Goal: Information Seeking & Learning: Learn about a topic

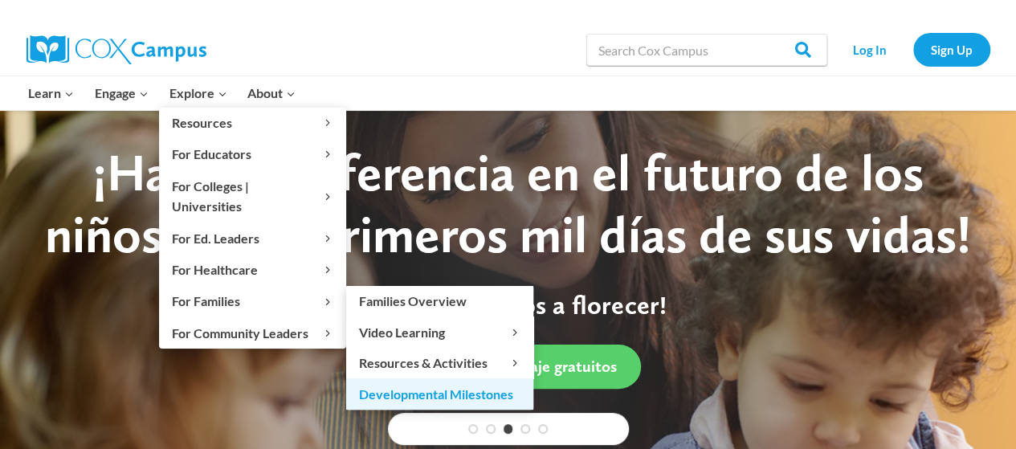
click at [414, 378] on link "Developmental Milestones" at bounding box center [439, 393] width 187 height 31
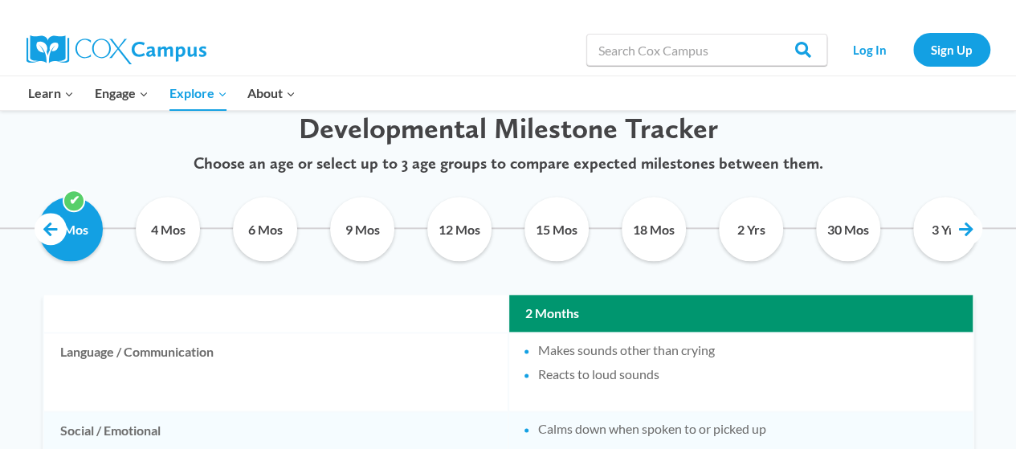
scroll to position [785, 0]
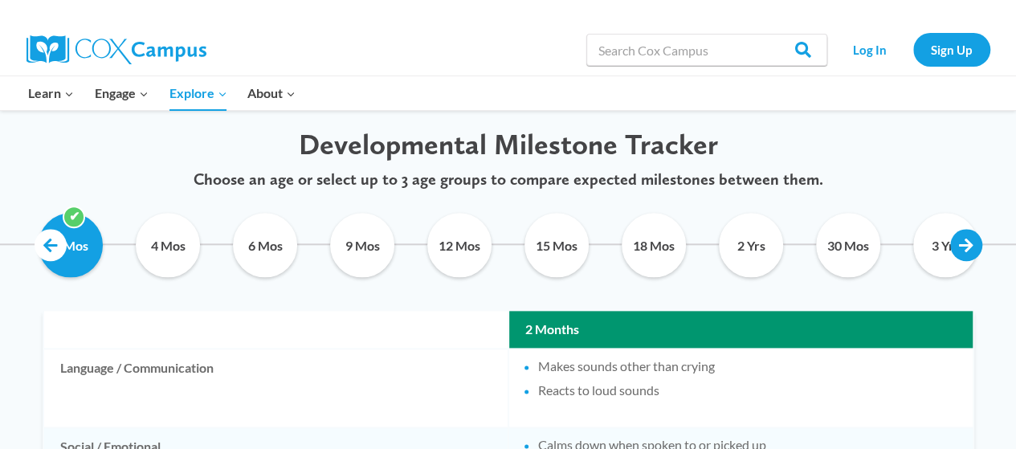
click at [968, 249] on link at bounding box center [966, 245] width 32 height 32
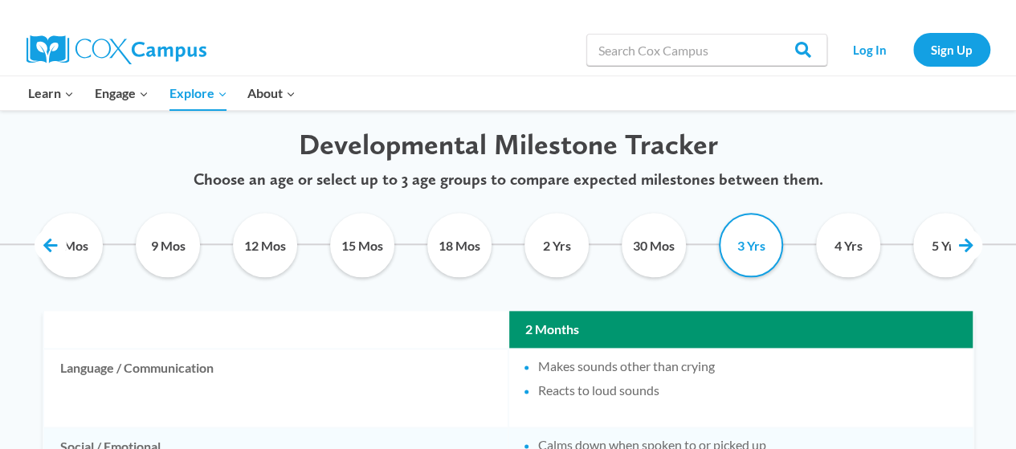
click at [751, 243] on input "3 Yrs" at bounding box center [751, 245] width 73 height 64
checkbox input "true"
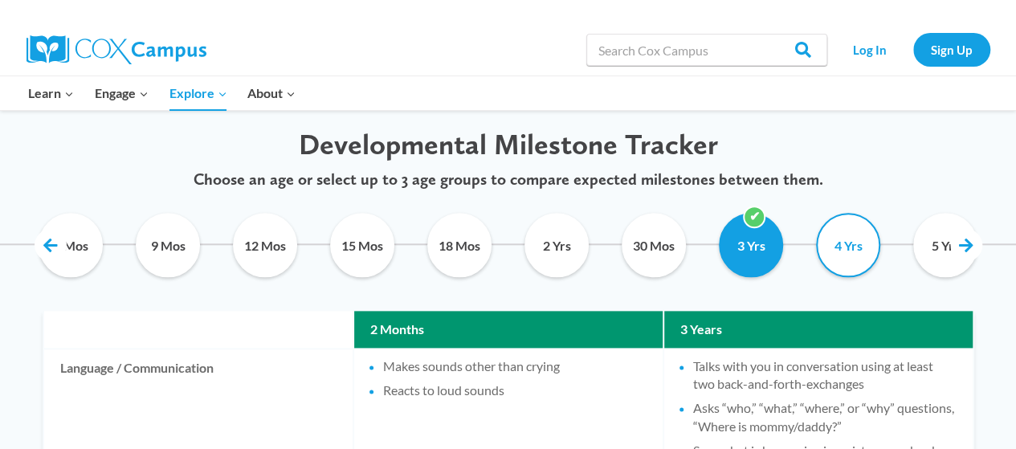
click at [858, 247] on input "4 Yrs" at bounding box center [848, 245] width 73 height 64
checkbox input "true"
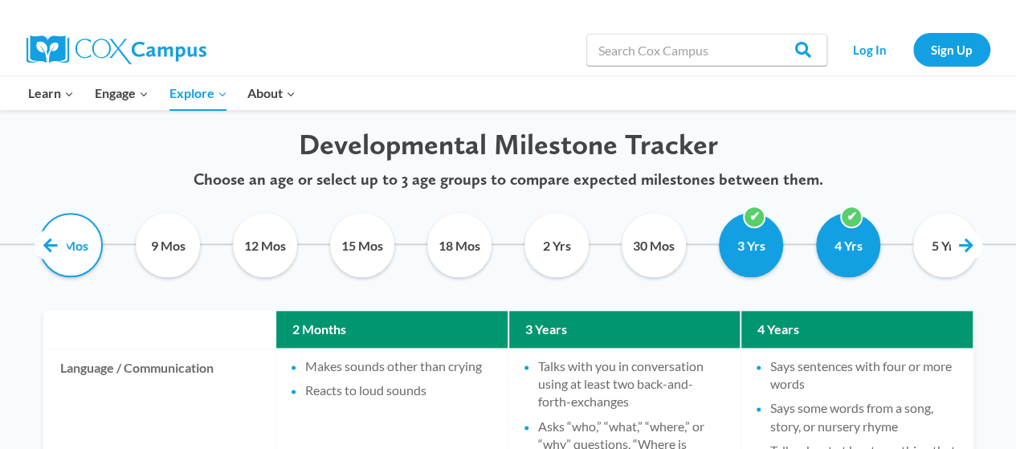
click at [67, 247] on input "6 Mos" at bounding box center [71, 245] width 73 height 64
checkbox input "false"
click at [43, 246] on link at bounding box center [51, 245] width 32 height 32
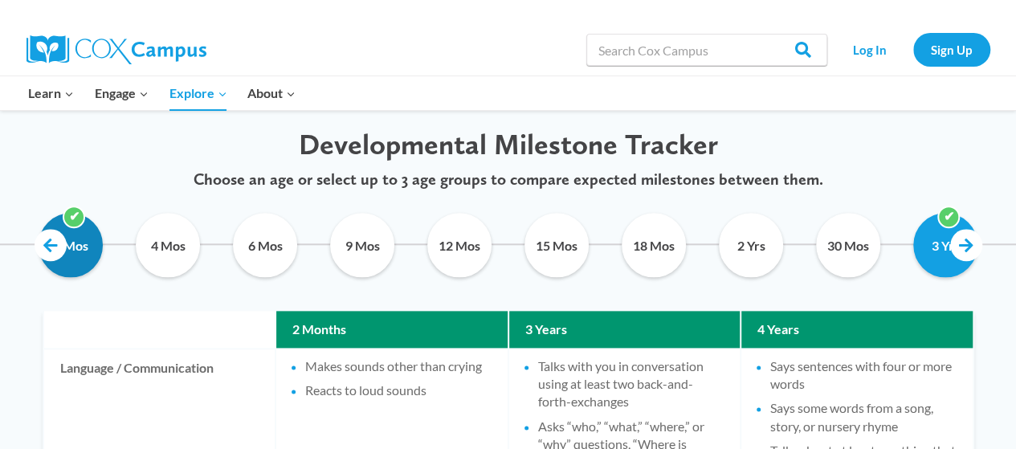
click at [80, 252] on input "2 Mos" at bounding box center [71, 245] width 73 height 64
checkbox input "false"
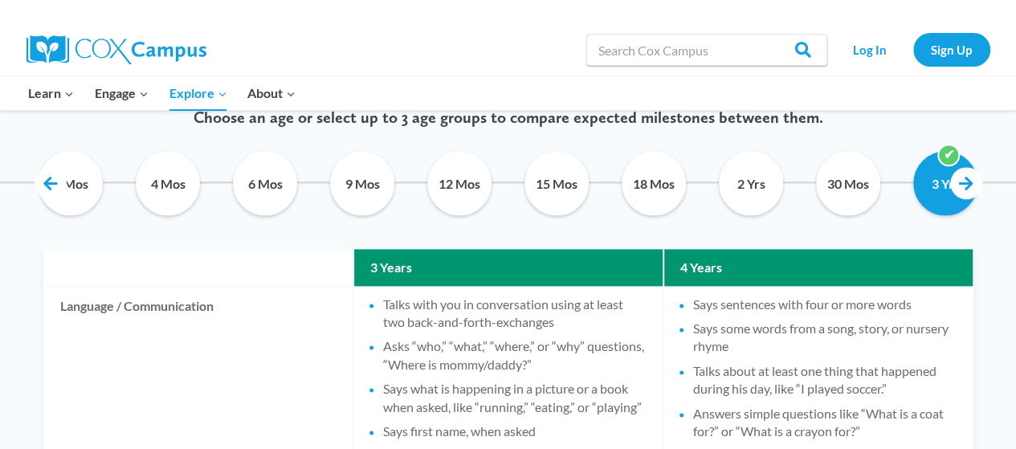
scroll to position [842, 0]
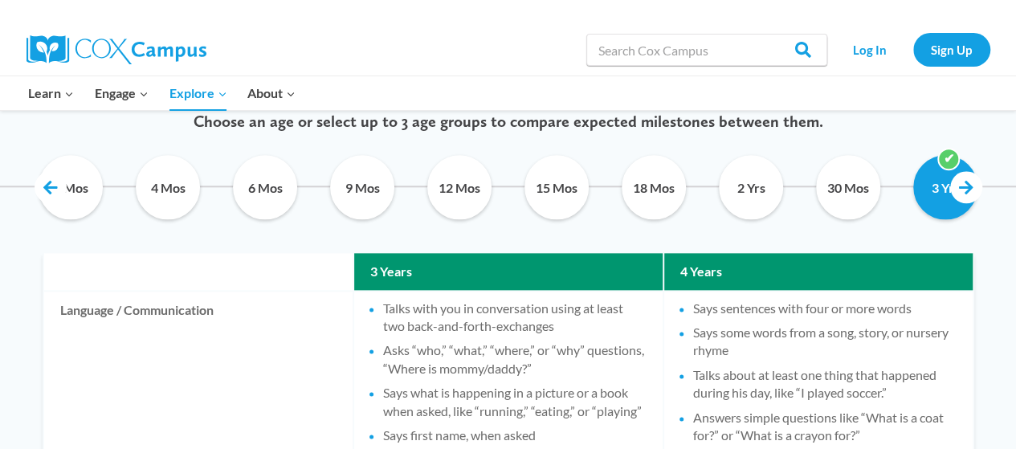
click at [923, 104] on div at bounding box center [825, 93] width 346 height 34
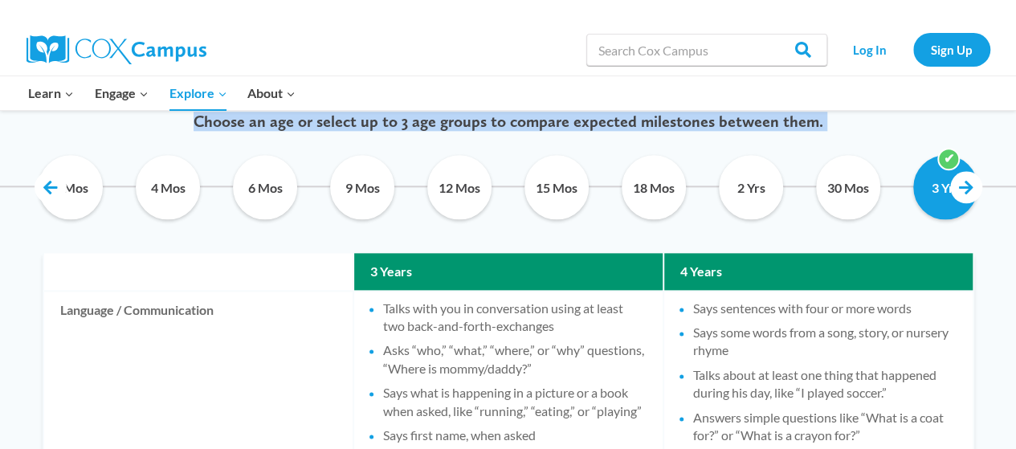
drag, startPoint x: 923, startPoint y: 104, endPoint x: 996, endPoint y: 132, distance: 77.3
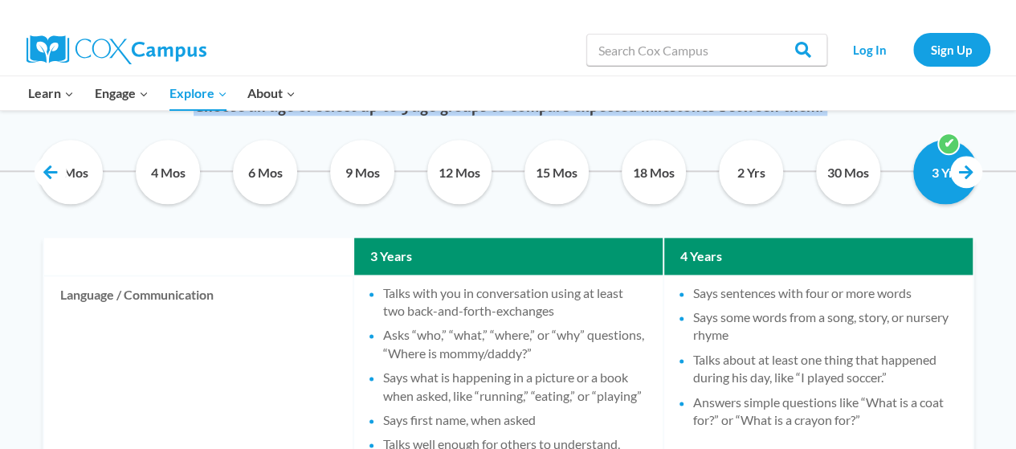
scroll to position [870, 0]
